Goal: Find specific page/section: Find specific page/section

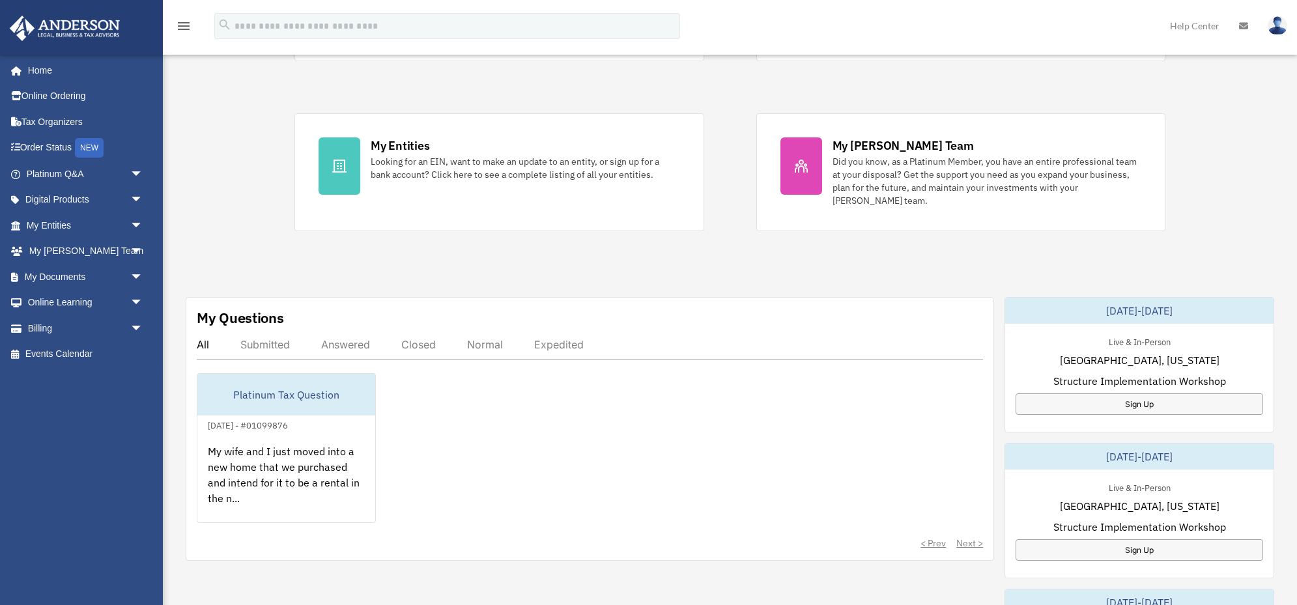
scroll to position [360, 0]
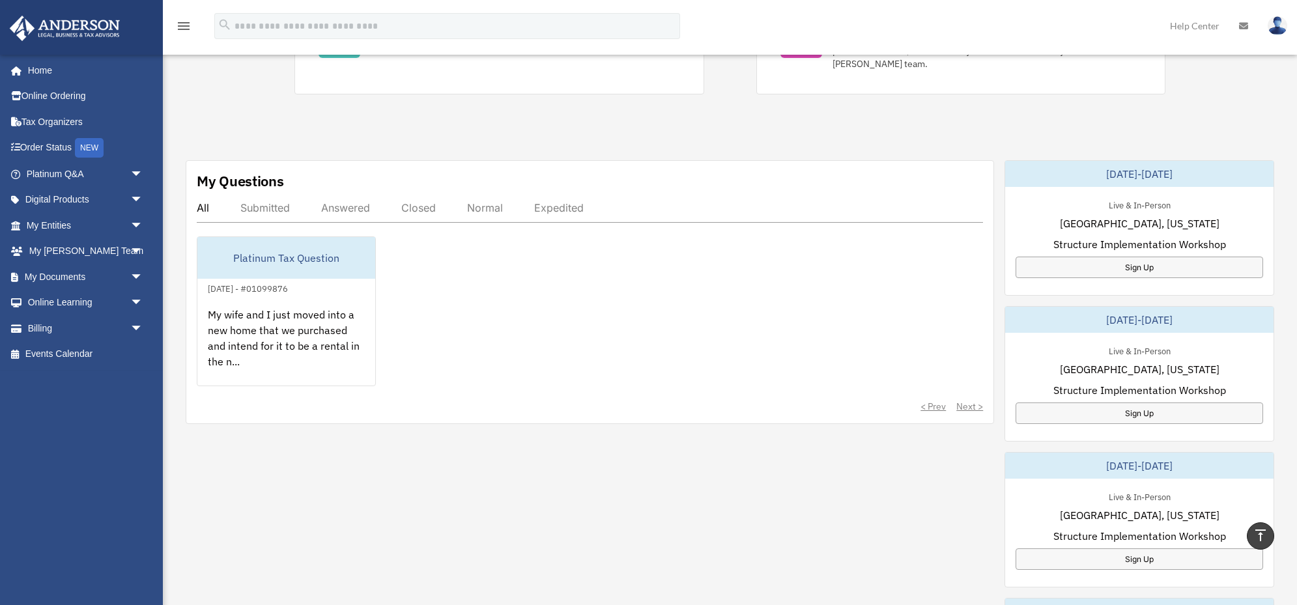
click at [481, 326] on div "Platinum Tax Question [DATE] - #01099876 My wife and I just moved into a new ho…" at bounding box center [590, 312] width 787 height 150
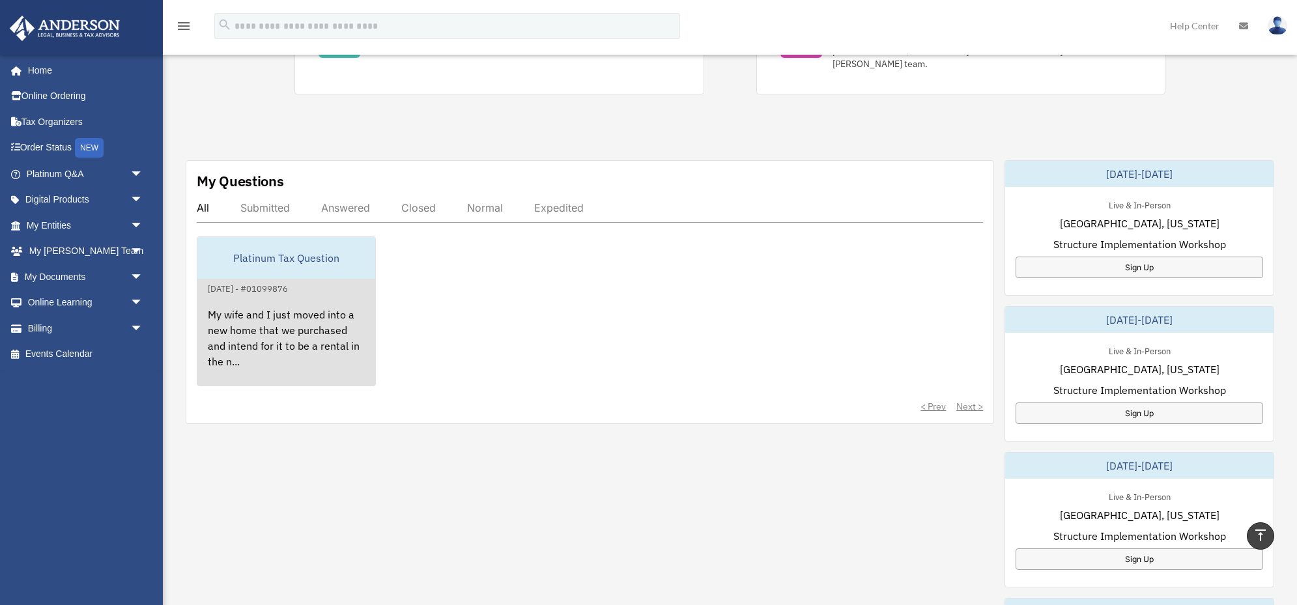
click at [332, 267] on div "Platinum Tax Question" at bounding box center [286, 258] width 178 height 42
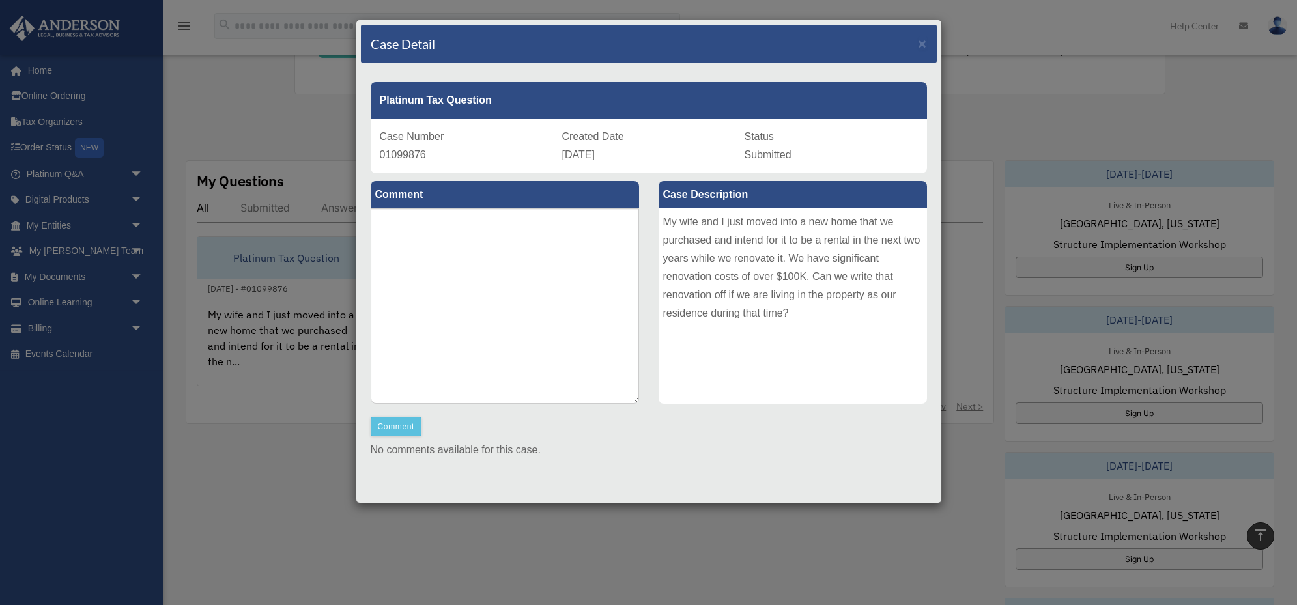
click at [283, 213] on div "Case Detail × Platinum Tax Question Case Number 01099876 Created Date [DATE] St…" at bounding box center [648, 302] width 1297 height 605
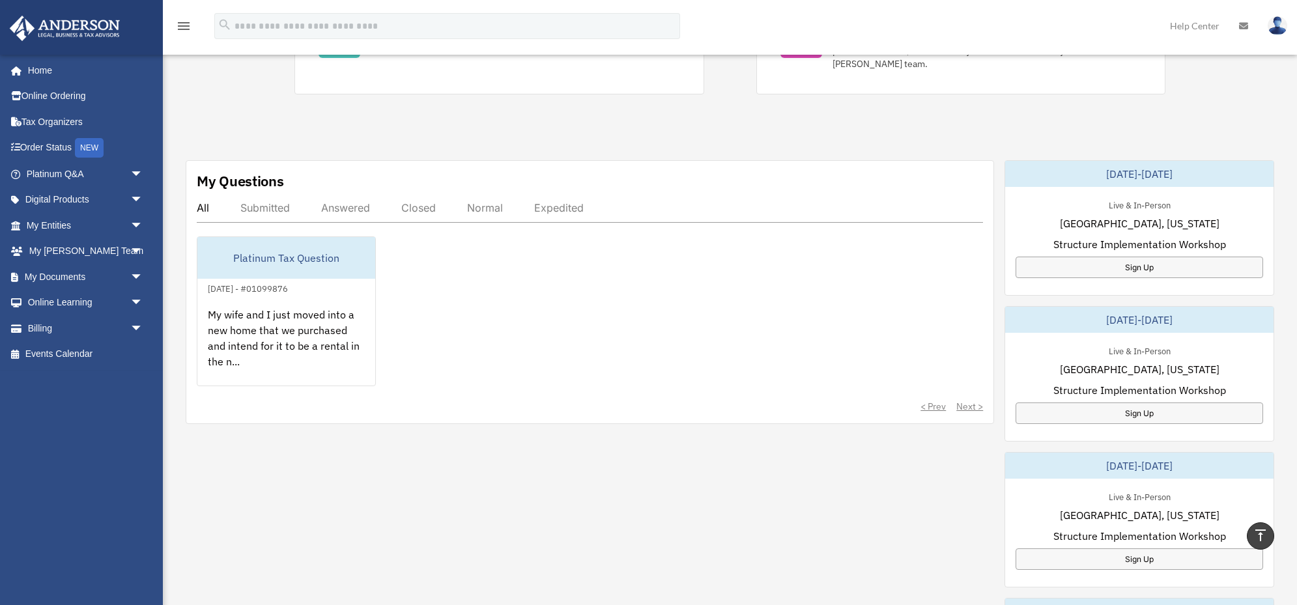
click at [257, 109] on div "Exciting News: Introducing Order Status Tracking! Based on your feedback, we're…" at bounding box center [730, 321] width 1154 height 1183
click at [58, 226] on link "My Entities arrow_drop_down" at bounding box center [86, 225] width 154 height 26
